Goal: Transaction & Acquisition: Purchase product/service

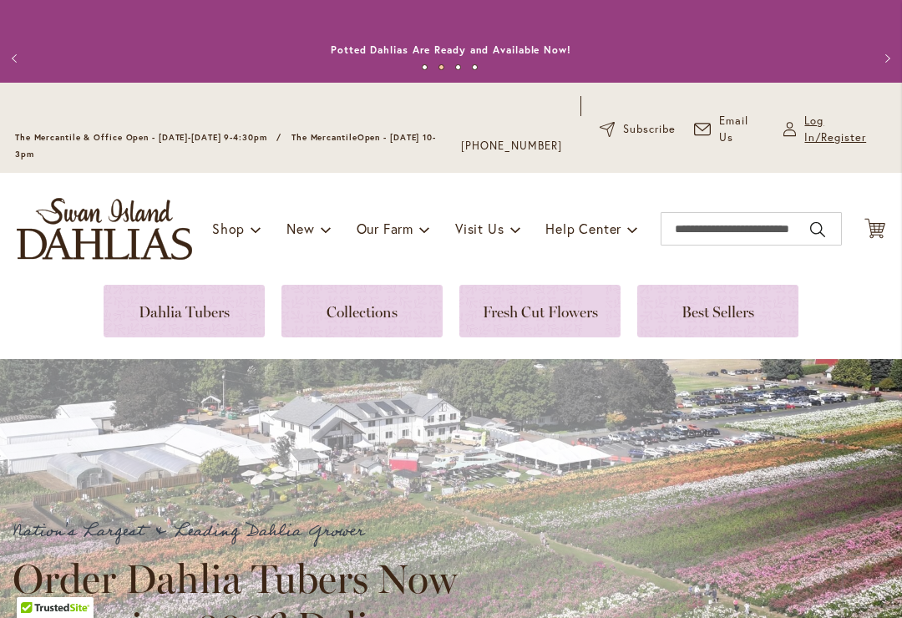
click at [813, 119] on span "Log In/Register" at bounding box center [845, 129] width 83 height 33
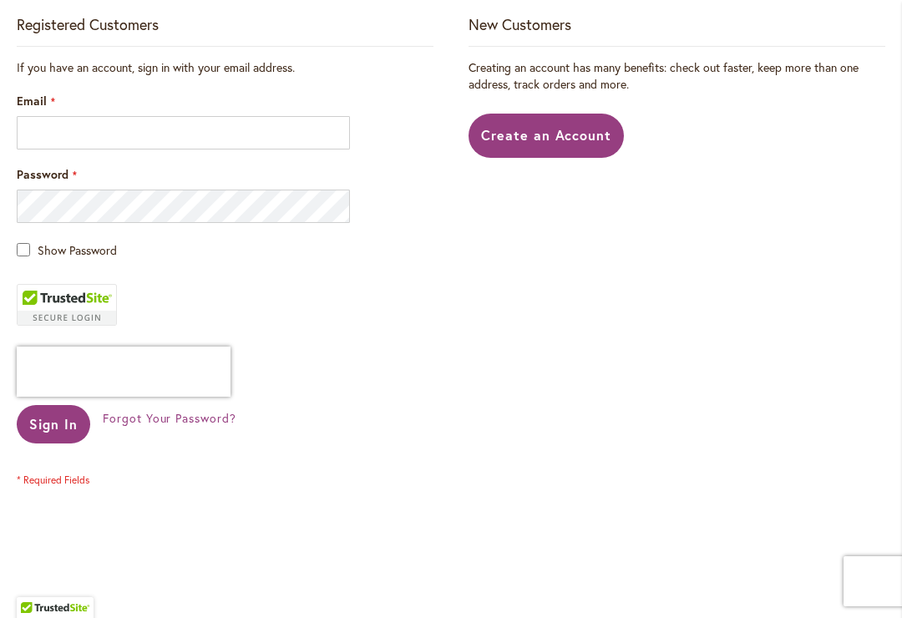
scroll to position [469, 0]
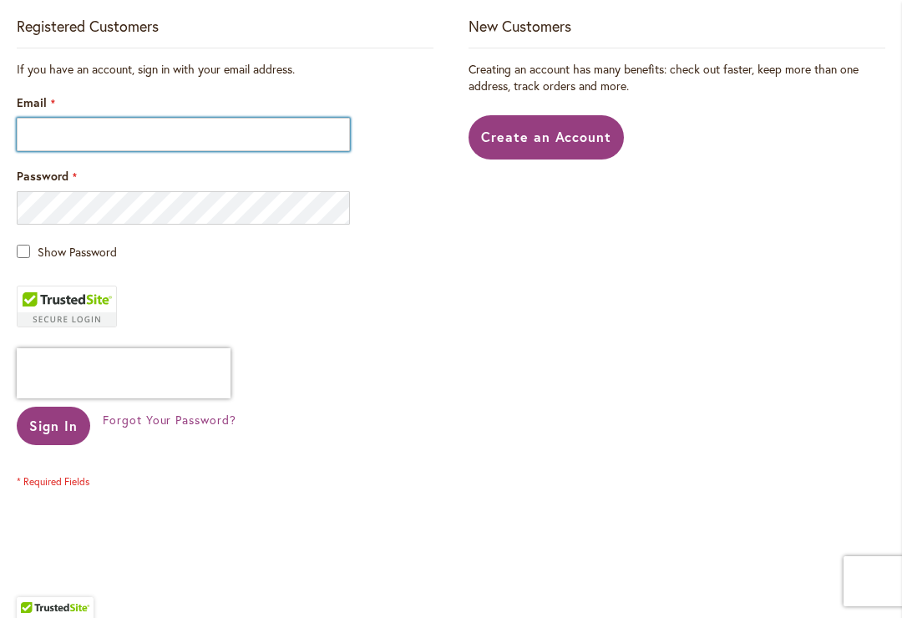
click at [154, 132] on input "Email" at bounding box center [183, 134] width 333 height 33
type input "**********"
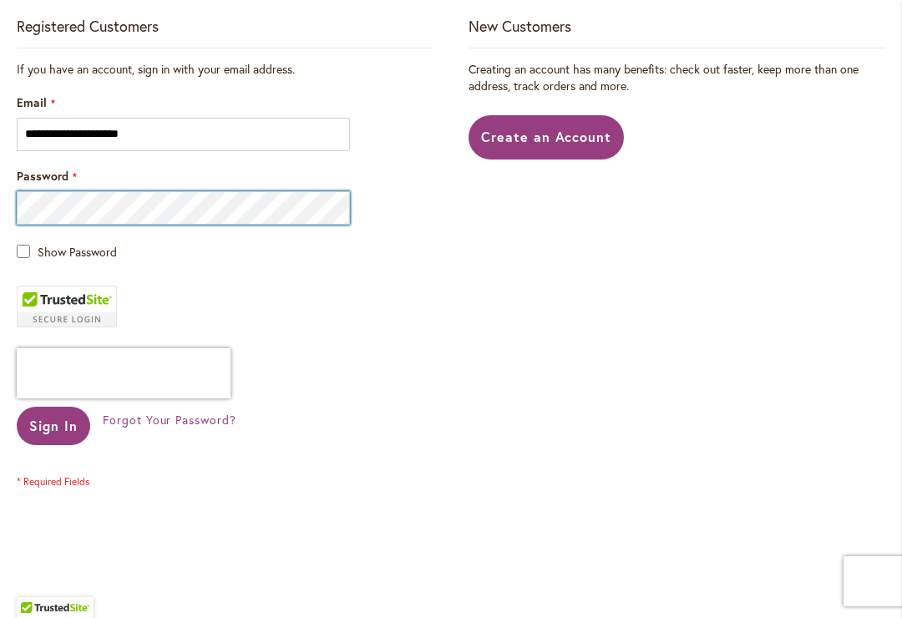
click at [53, 425] on button "Sign In" at bounding box center [53, 426] width 73 height 38
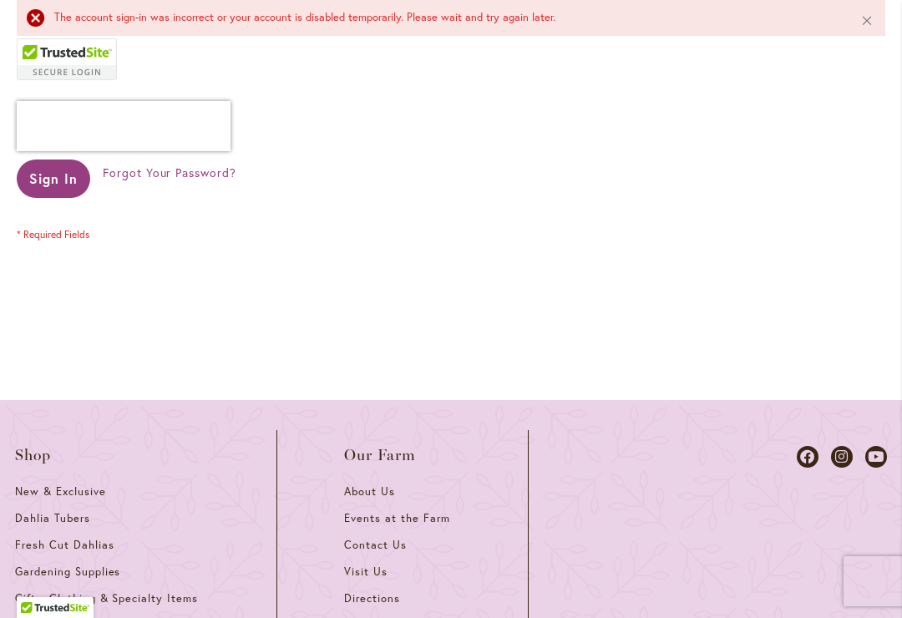
scroll to position [749, 0]
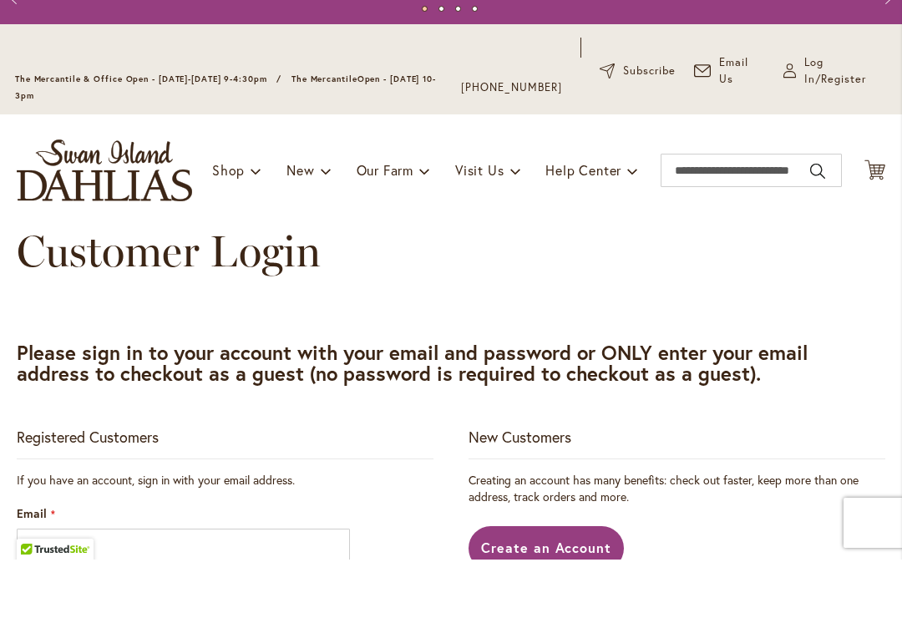
scroll to position [58, 0]
type input "**********"
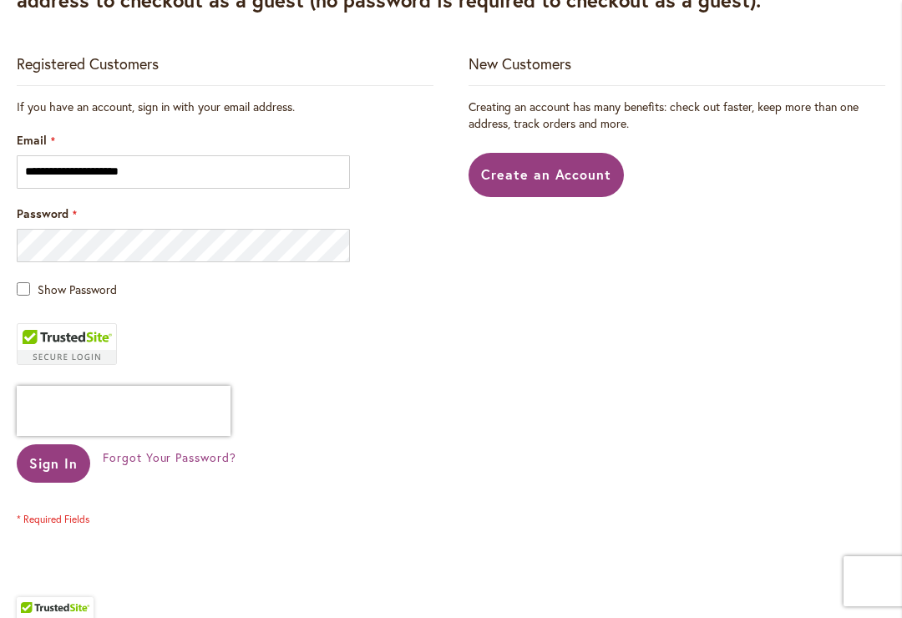
scroll to position [433, 0]
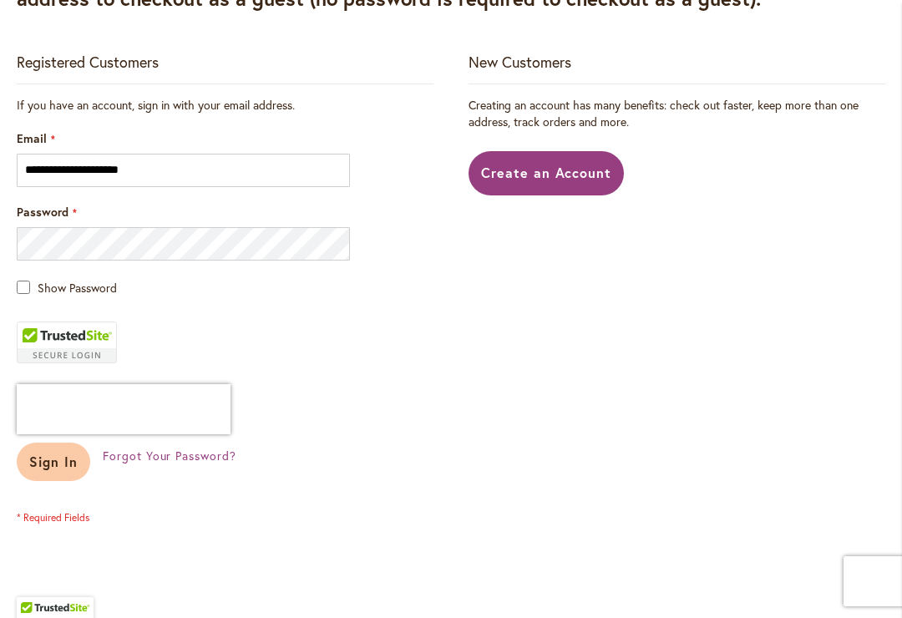
click at [48, 459] on span "Sign In" at bounding box center [53, 461] width 48 height 18
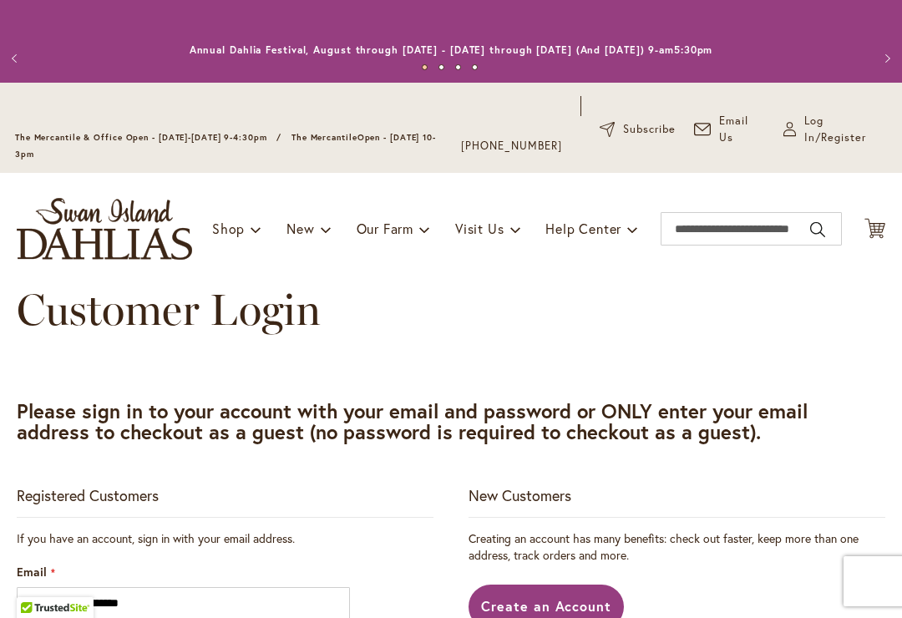
scroll to position [230, 0]
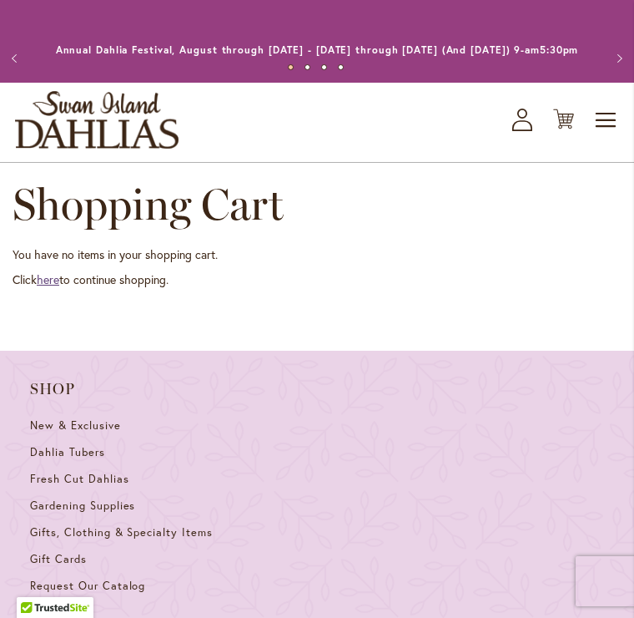
click at [58, 287] on link "here" at bounding box center [48, 279] width 23 height 16
